Goal: Navigation & Orientation: Find specific page/section

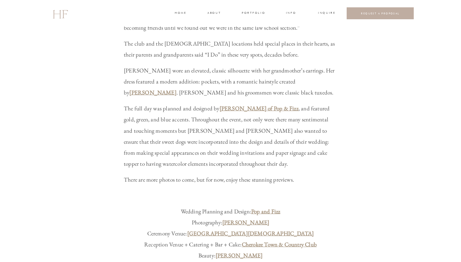
scroll to position [111, 0]
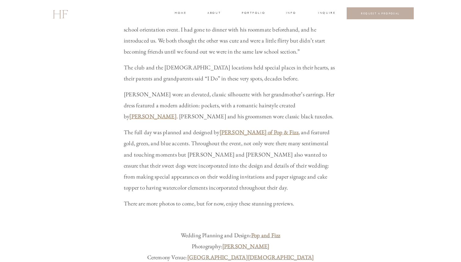
click at [174, 13] on p "These two met in law school at the [GEOGRAPHIC_DATA][US_STATE] and have been to…" at bounding box center [231, 29] width 214 height 55
click at [177, 12] on h3 "home" at bounding box center [180, 13] width 11 height 5
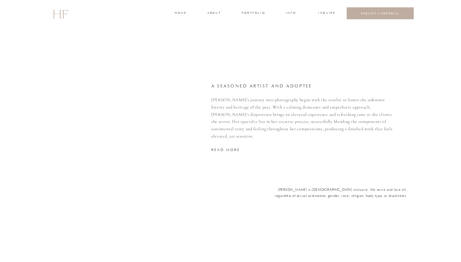
scroll to position [1298, 0]
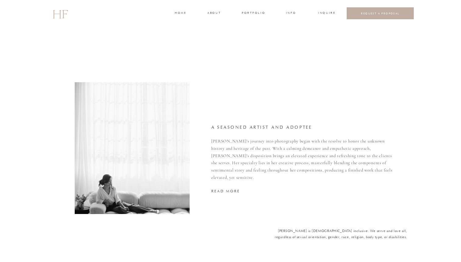
click at [254, 14] on h3 "portfolio" at bounding box center [253, 13] width 23 height 5
click at [292, 13] on h3 "INFO" at bounding box center [291, 13] width 11 height 5
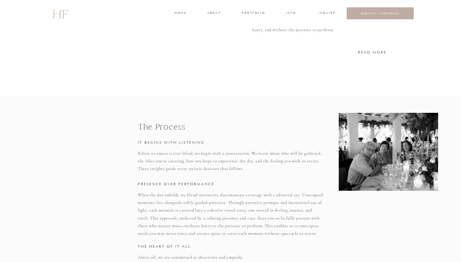
scroll to position [185, 0]
